Goal: Information Seeking & Learning: Learn about a topic

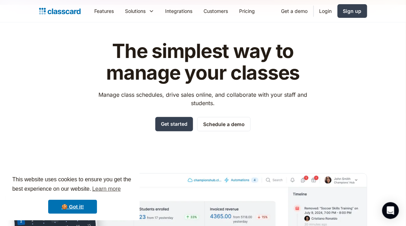
scroll to position [17, 0]
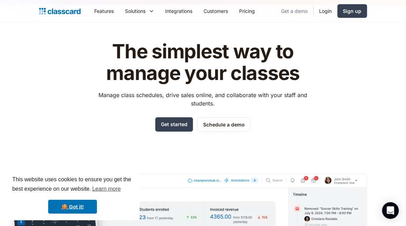
click at [295, 10] on link "Get a demo" at bounding box center [295, 11] width 38 height 16
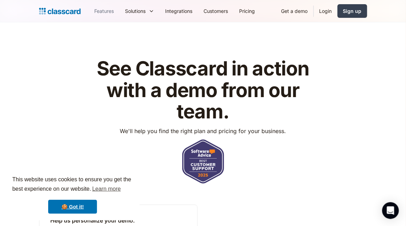
click at [103, 12] on link "Features" at bounding box center [104, 11] width 31 height 16
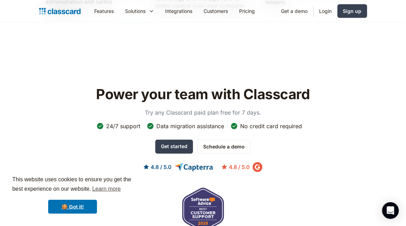
scroll to position [1906, 0]
